Goal: Navigation & Orientation: Find specific page/section

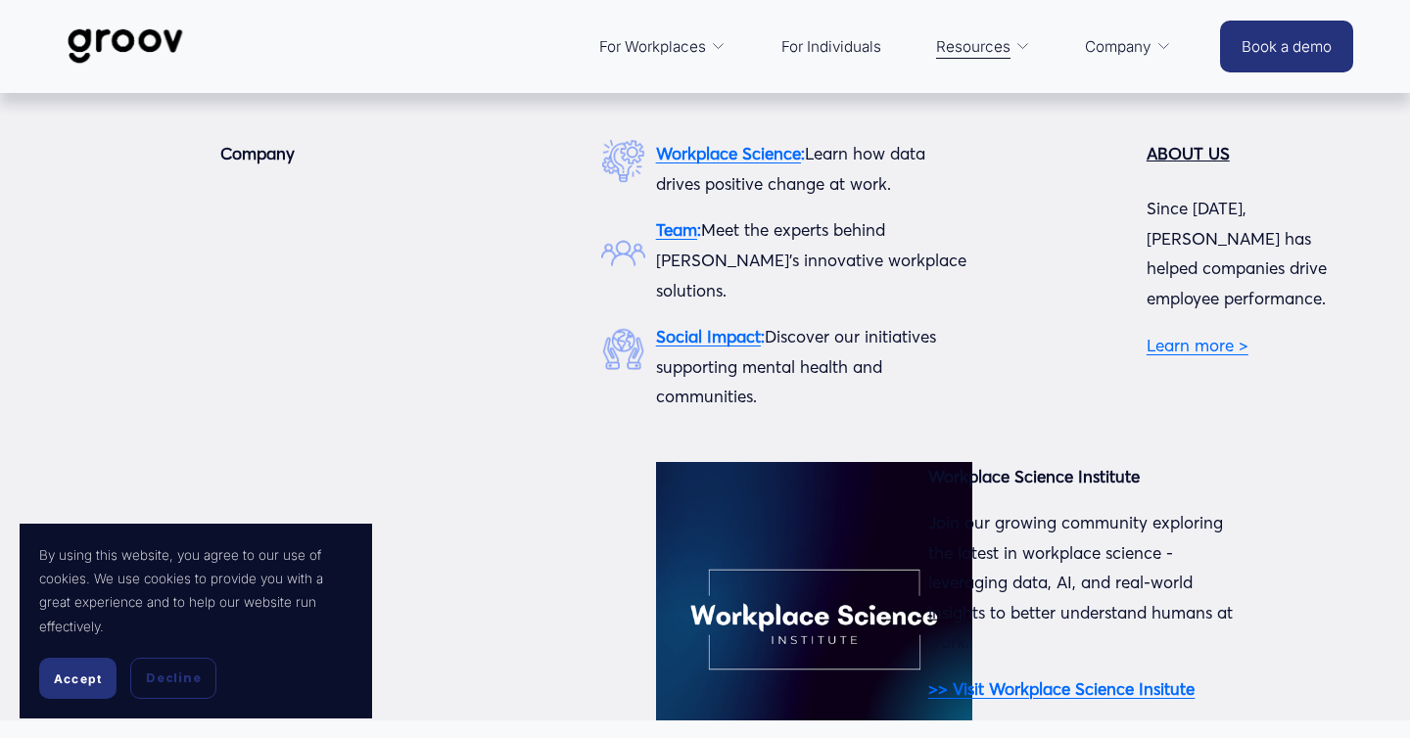
drag, startPoint x: 1119, startPoint y: 44, endPoint x: 1229, endPoint y: 329, distance: 305.3
click at [1220, 331] on p "Learn more >" at bounding box center [1251, 346] width 208 height 30
click at [1217, 335] on link "Learn more >" at bounding box center [1198, 345] width 102 height 21
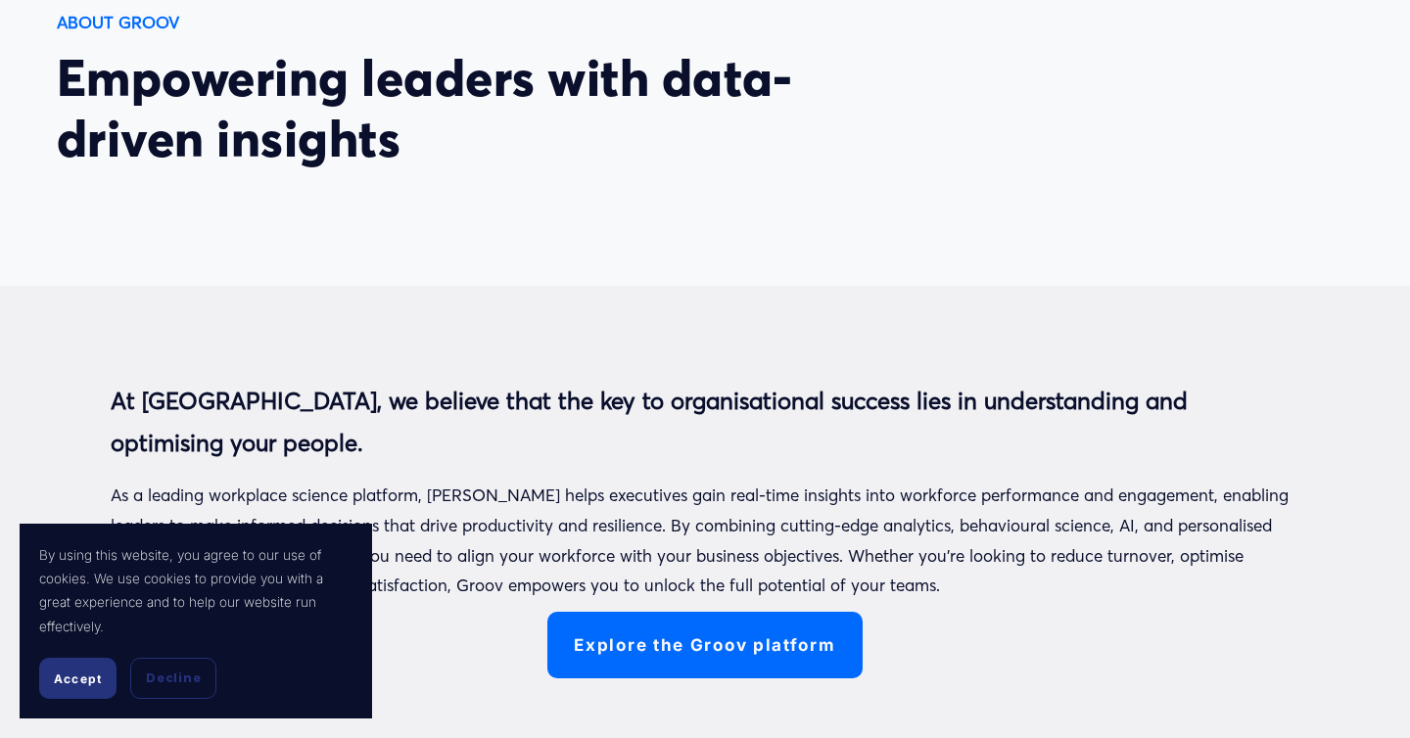
scroll to position [1117, 0]
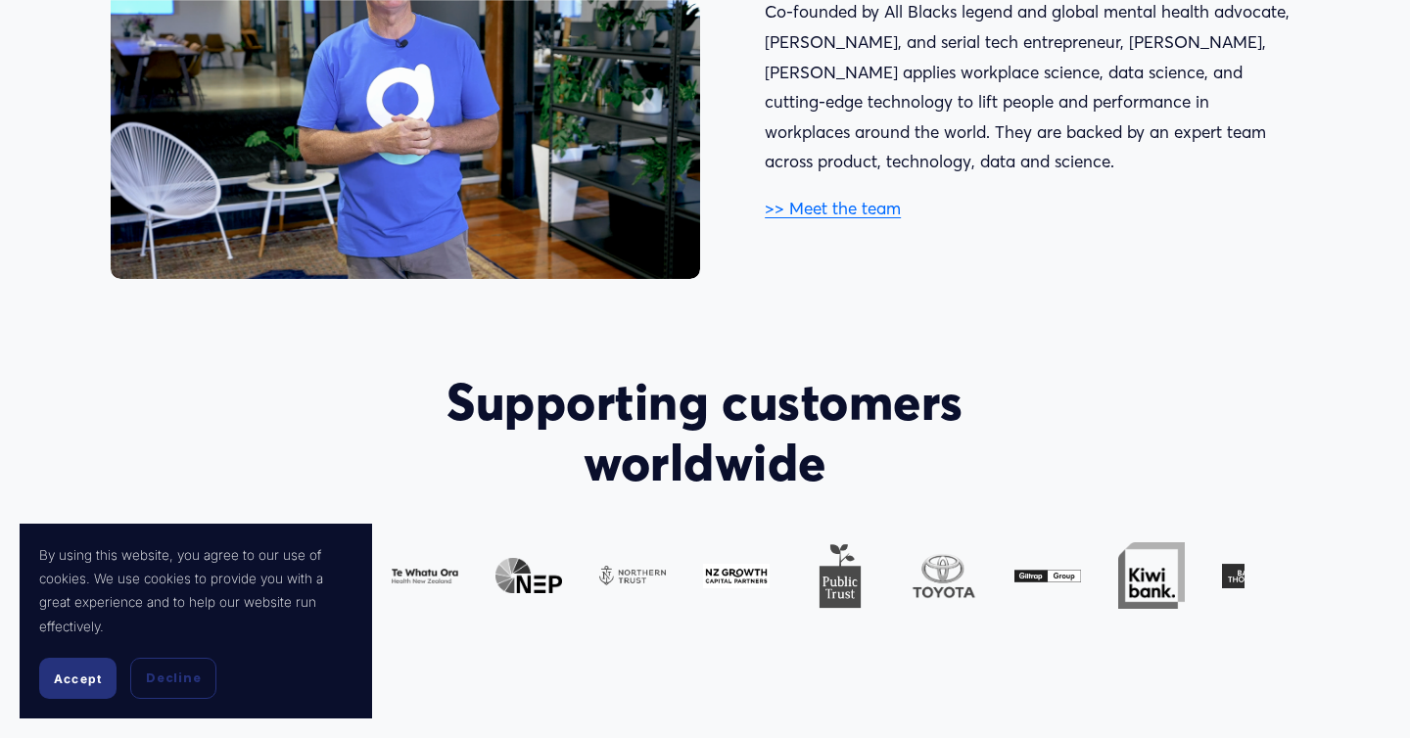
click at [157, 682] on span "Decline" at bounding box center [173, 679] width 55 height 18
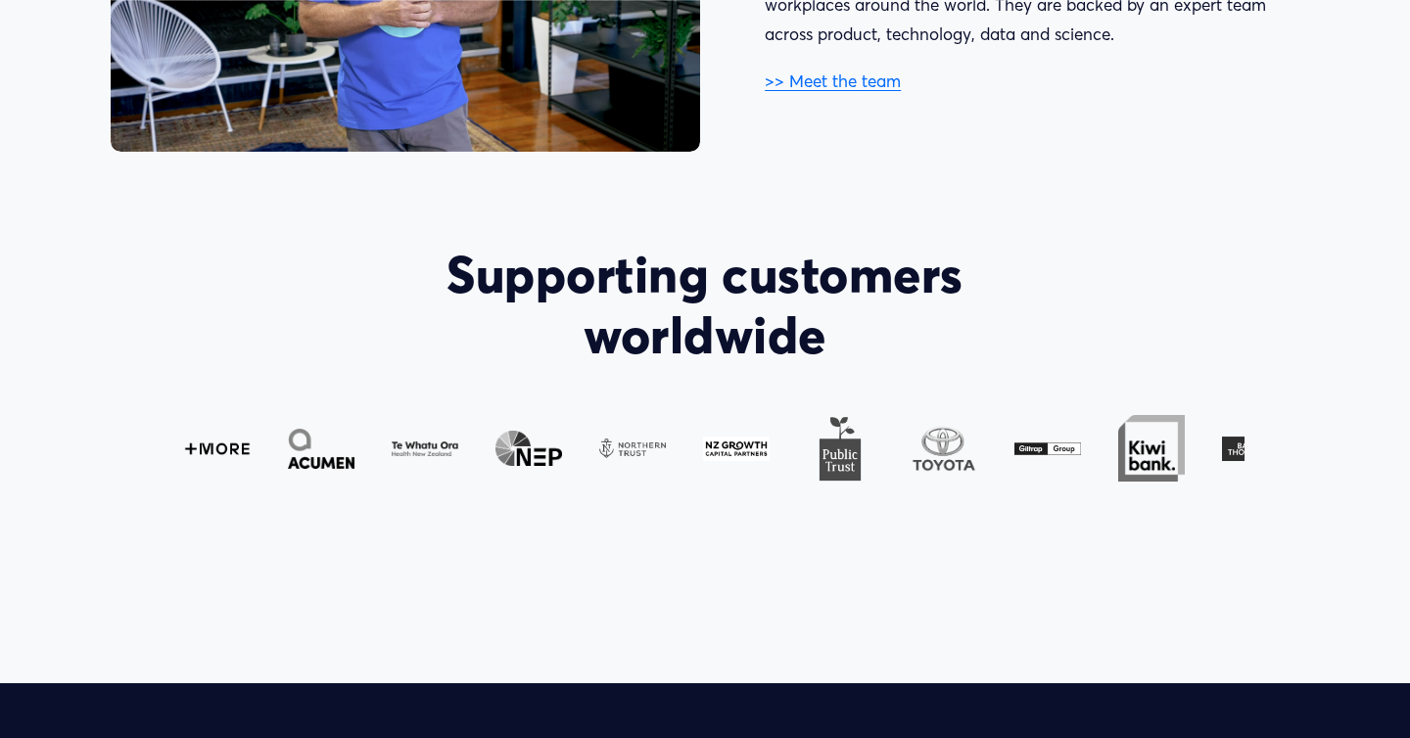
scroll to position [994, 0]
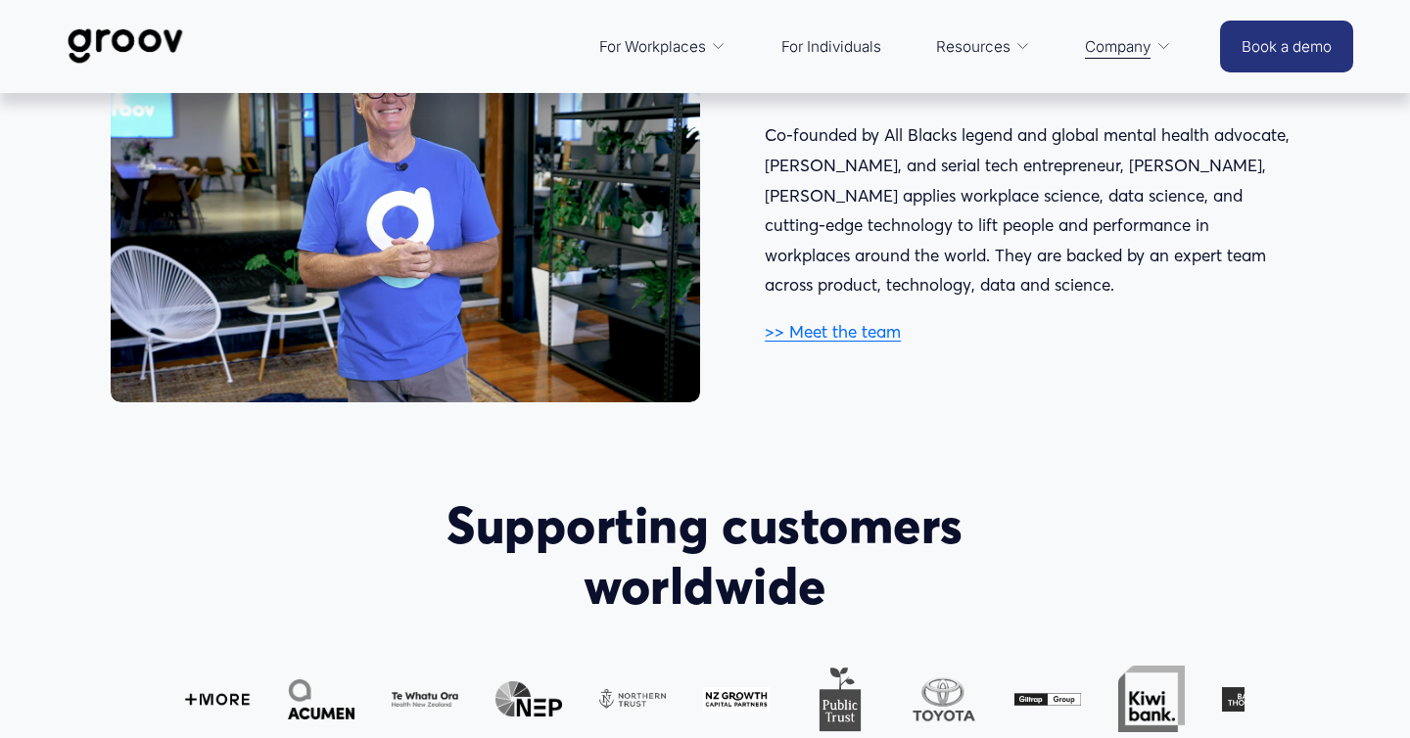
click at [825, 337] on link ">> Meet the team" at bounding box center [833, 331] width 136 height 21
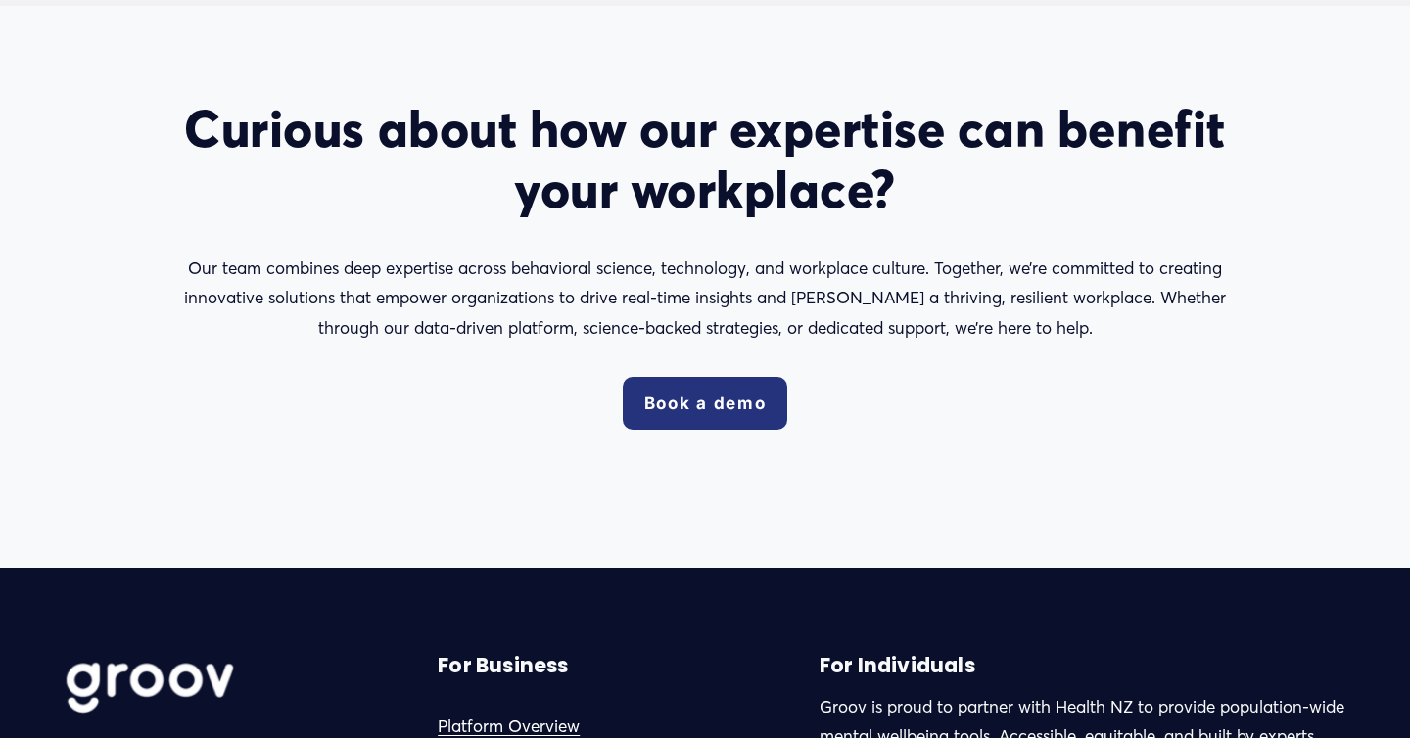
scroll to position [3267, 0]
